Goal: Find specific page/section: Find specific page/section

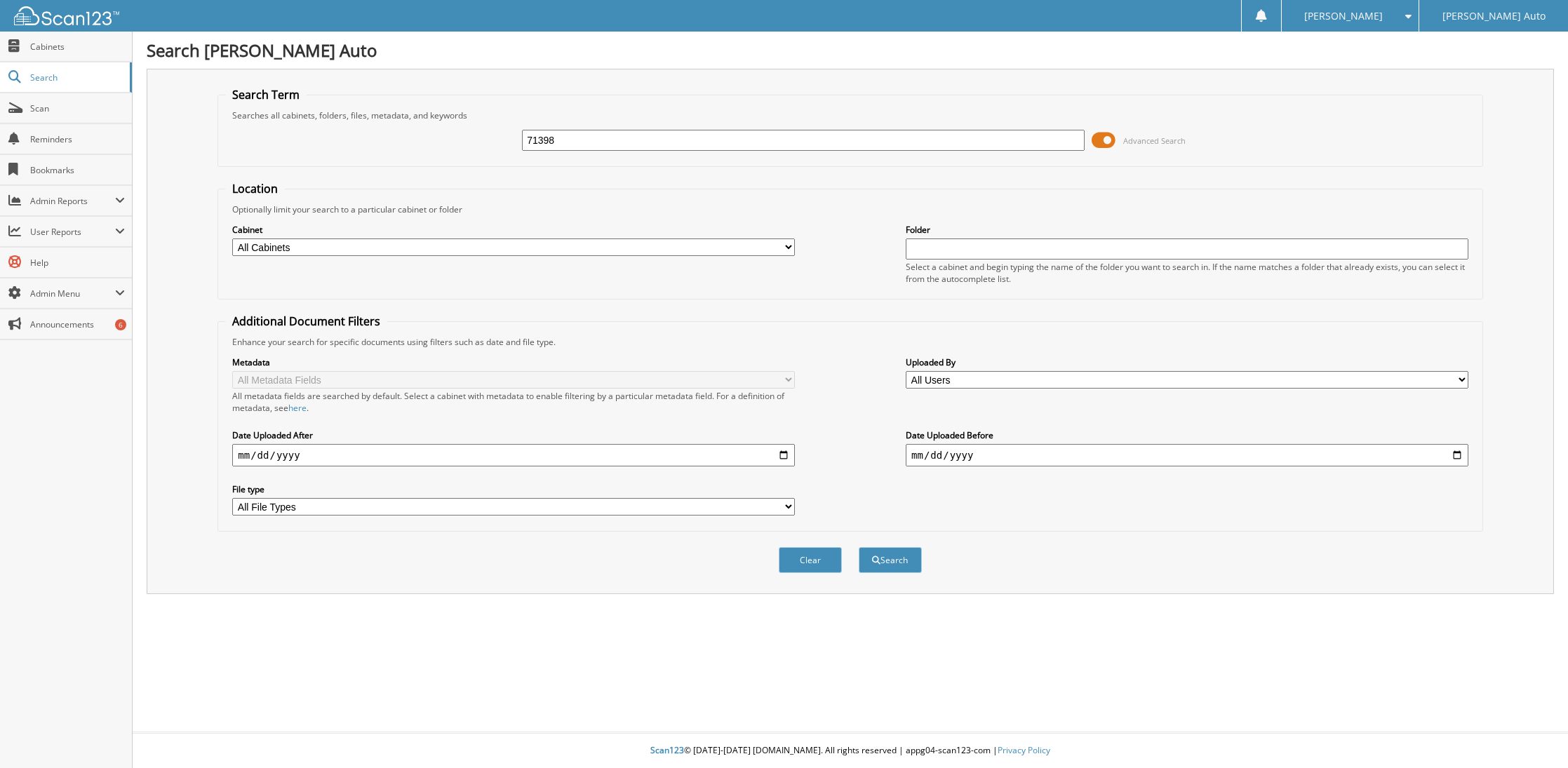
type input "71398"
click at [859, 547] on button "Search" at bounding box center [890, 560] width 63 height 26
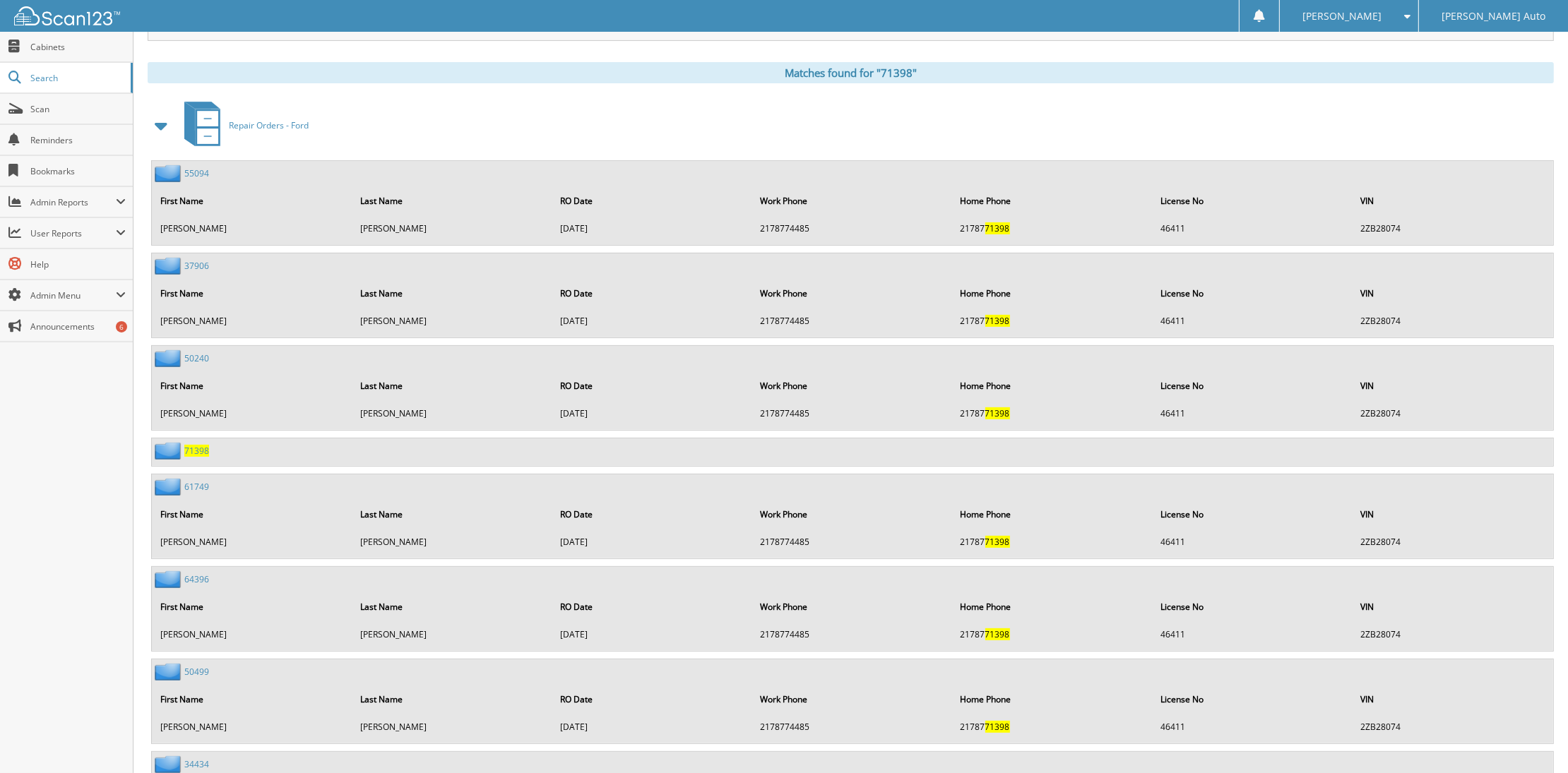
scroll to position [565, 0]
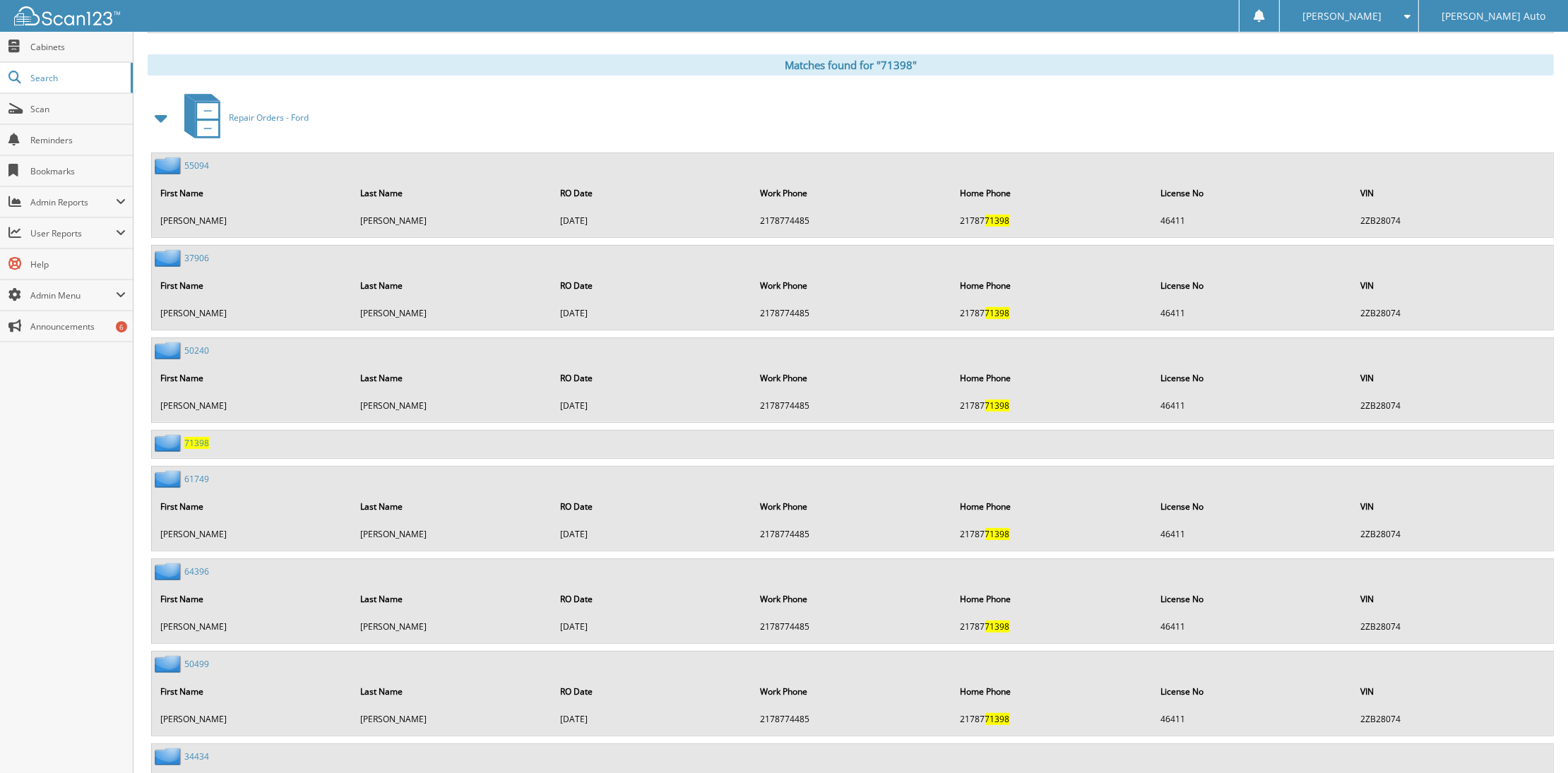
drag, startPoint x: 190, startPoint y: 428, endPoint x: 201, endPoint y: 424, distance: 11.7
click at [191, 437] on span "71398" at bounding box center [197, 442] width 25 height 12
